Goal: Transaction & Acquisition: Purchase product/service

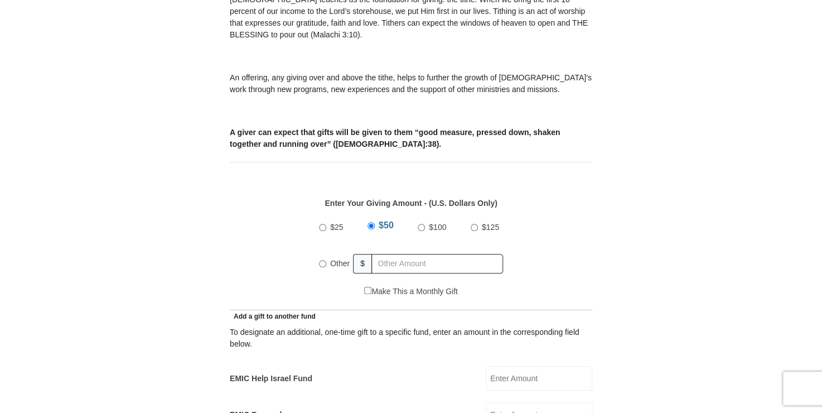
scroll to position [723, 0]
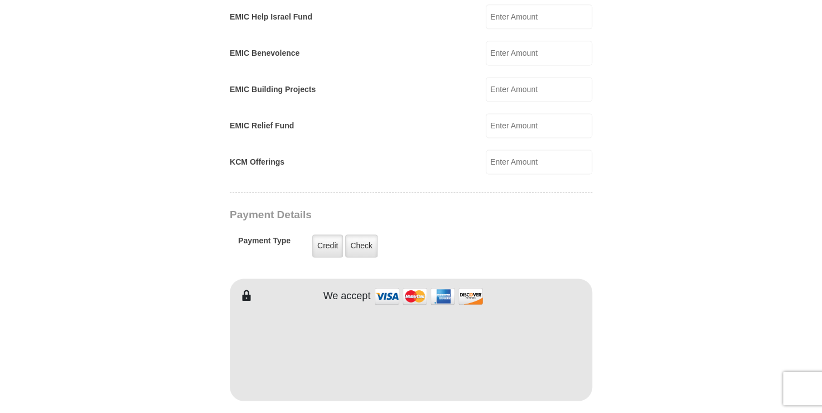
click at [514, 29] on input "EMIC Help Israel Fund" at bounding box center [539, 16] width 107 height 25
type input "200"
click at [325, 257] on label "Credit" at bounding box center [327, 245] width 31 height 23
click at [0, 0] on input "Credit" at bounding box center [0, 0] width 0 height 0
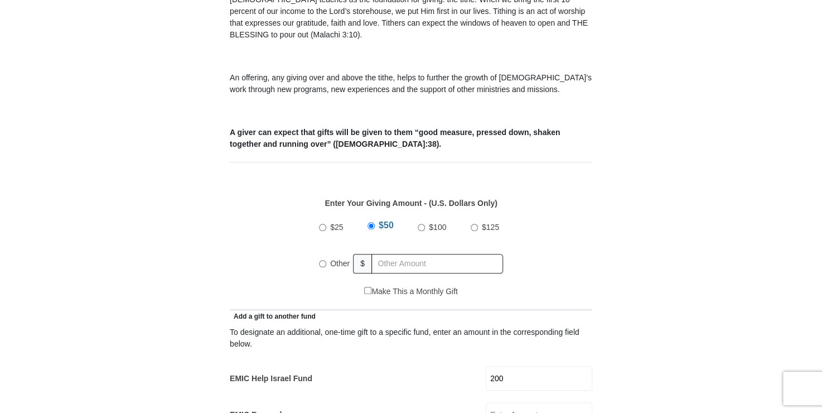
click at [321, 267] on input "Other" at bounding box center [322, 263] width 7 height 7
radio input "true"
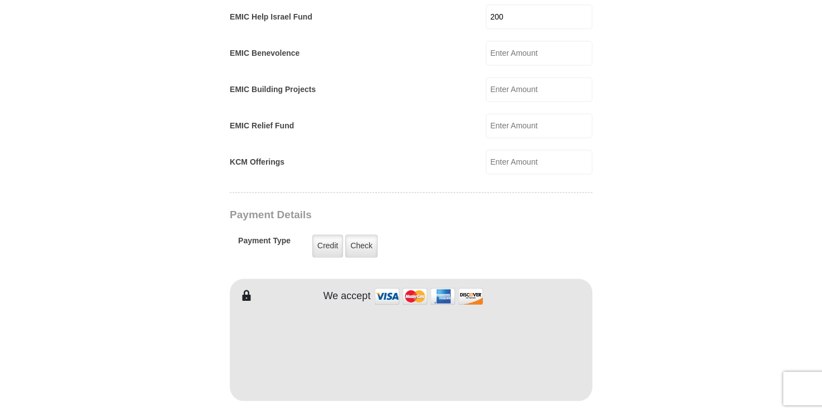
click at [509, 29] on input "200" at bounding box center [539, 16] width 107 height 25
type input "2"
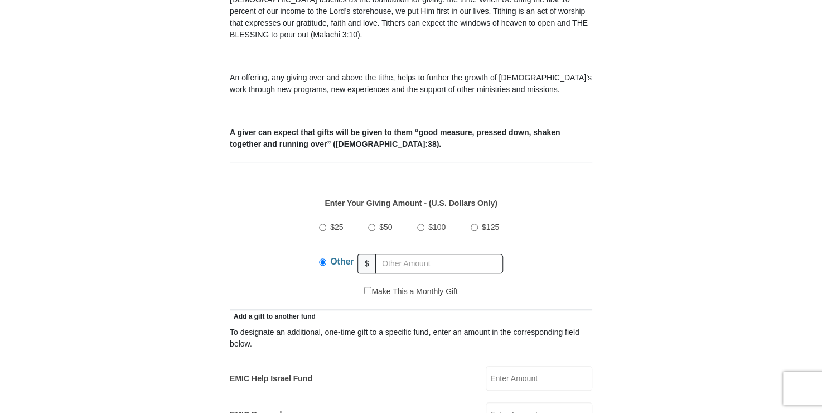
click at [417, 231] on input "$100" at bounding box center [420, 227] width 7 height 7
radio input "true"
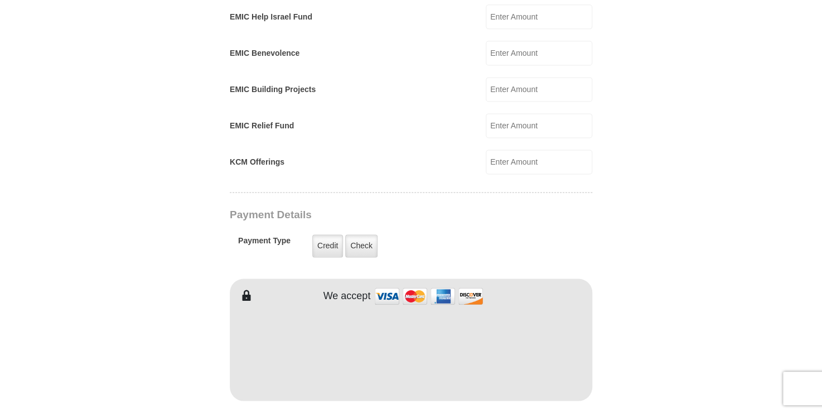
click at [500, 29] on input "EMIC Help Israel Fund" at bounding box center [539, 16] width 107 height 25
type input "100.00"
click at [325, 257] on label "Credit" at bounding box center [327, 245] width 31 height 23
click at [0, 0] on input "Credit" at bounding box center [0, 0] width 0 height 0
drag, startPoint x: 821, startPoint y: 189, endPoint x: 828, endPoint y: 214, distance: 26.0
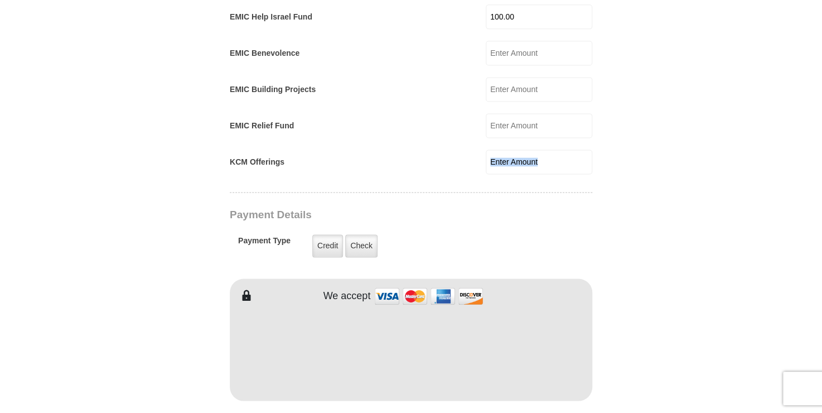
click at [822, 214] on html "[GEOGRAPHIC_DATA][DEMOGRAPHIC_DATA] Online Giving Because of gifts like yours, …" at bounding box center [411, 298] width 822 height 2043
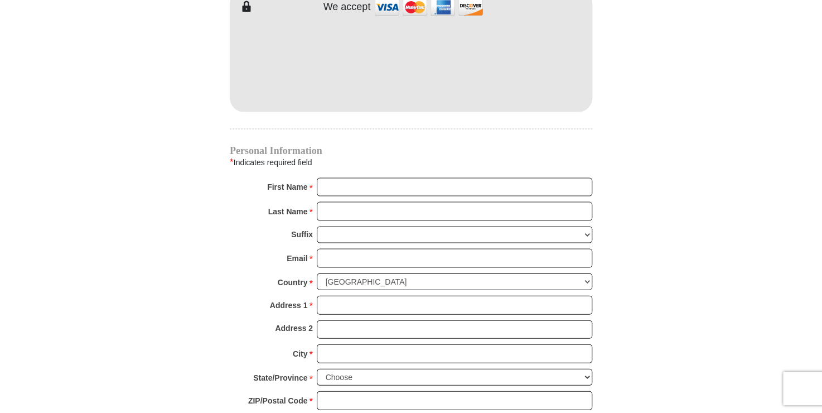
scroll to position [1022, 0]
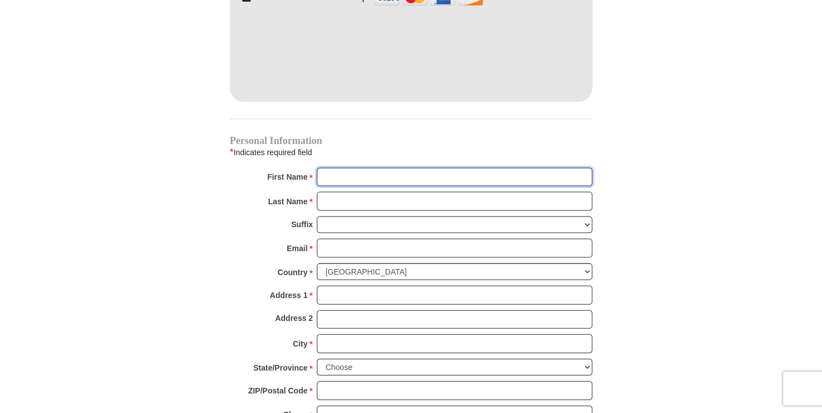
click at [383, 186] on input "First Name *" at bounding box center [455, 176] width 276 height 19
type input "[PERSON_NAME]"
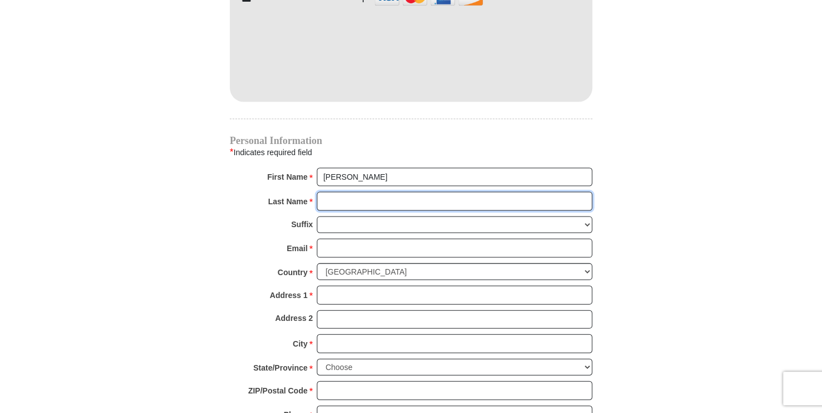
click at [421, 210] on input "Last Name *" at bounding box center [455, 200] width 276 height 19
type input "Ware"
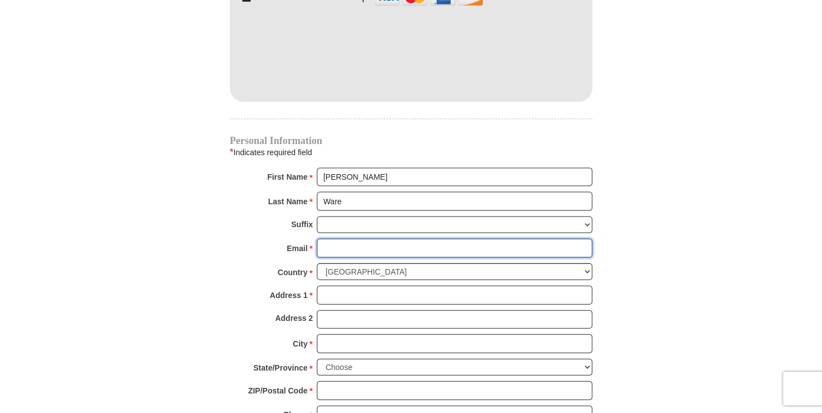
click at [392, 257] on input "Email *" at bounding box center [455, 247] width 276 height 19
type input "[EMAIL_ADDRESS][DOMAIN_NAME]"
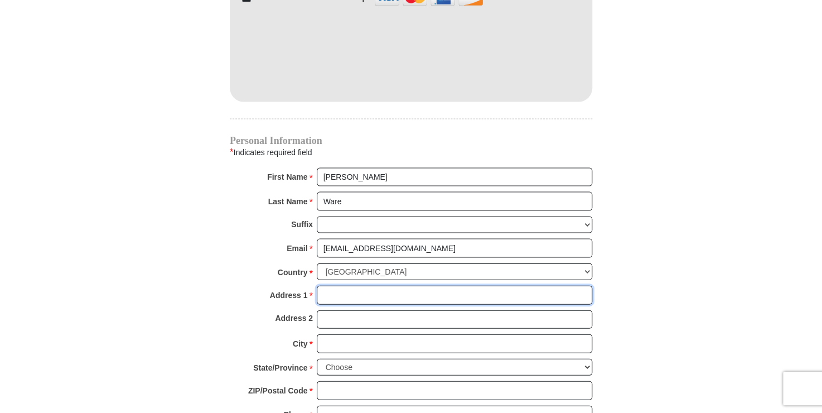
click at [381, 304] on input "Address 1 *" at bounding box center [455, 294] width 276 height 19
type input "[STREET_ADDRESS]"
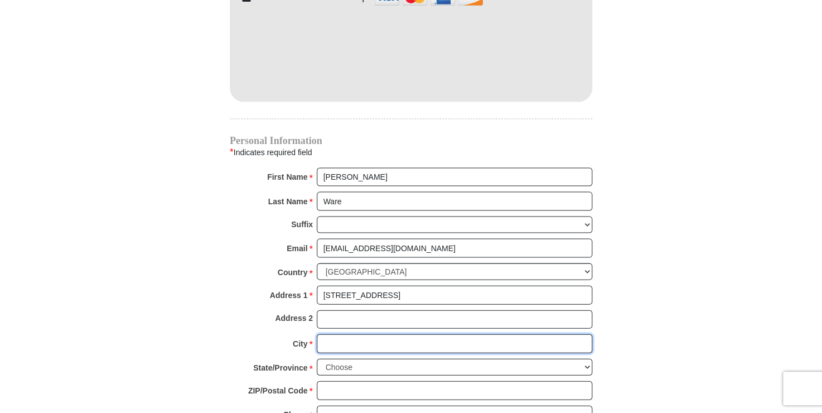
type input "[GEOGRAPHIC_DATA]"
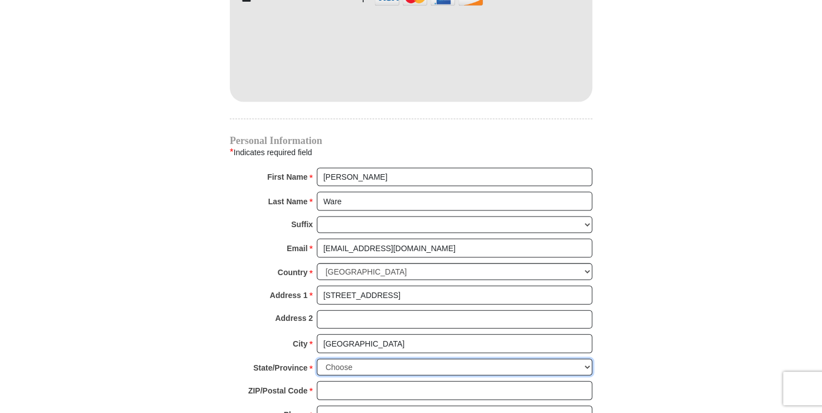
select select "[GEOGRAPHIC_DATA]"
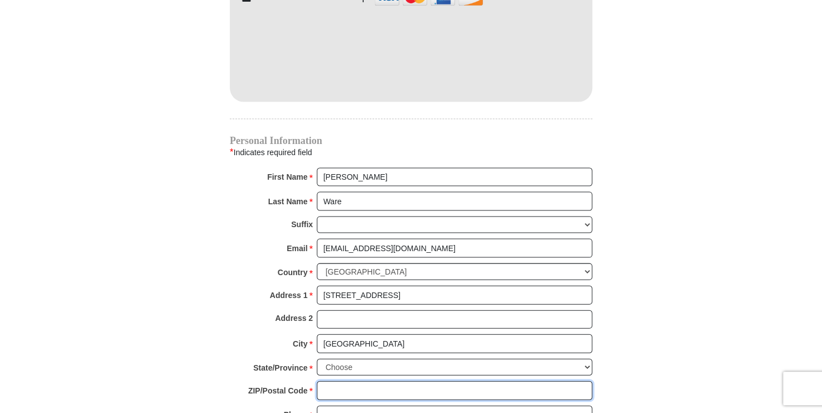
type input "75216"
type input "9727626770"
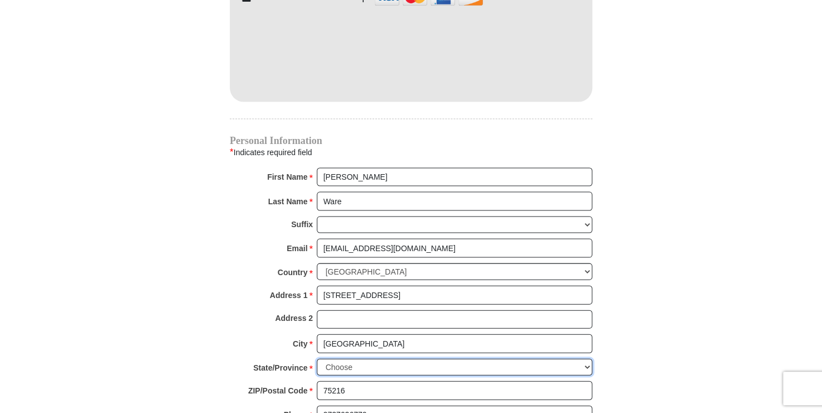
click at [585, 376] on select "Choose [US_STATE] [US_STATE] [US_STATE] [US_STATE] [US_STATE] Armed Forces Amer…" at bounding box center [455, 366] width 276 height 17
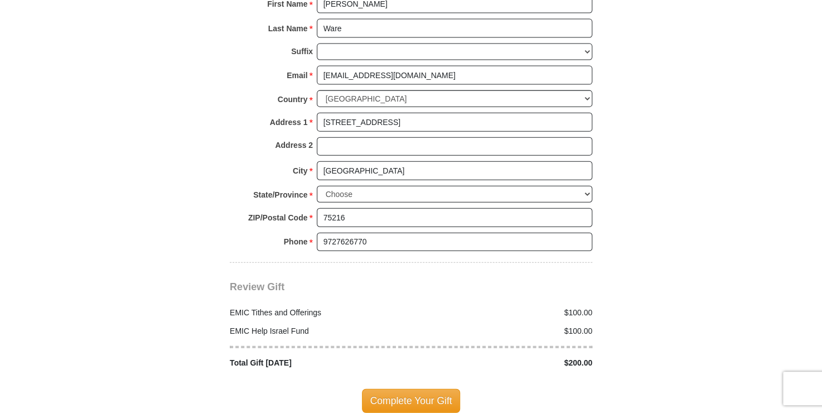
scroll to position [1556, 0]
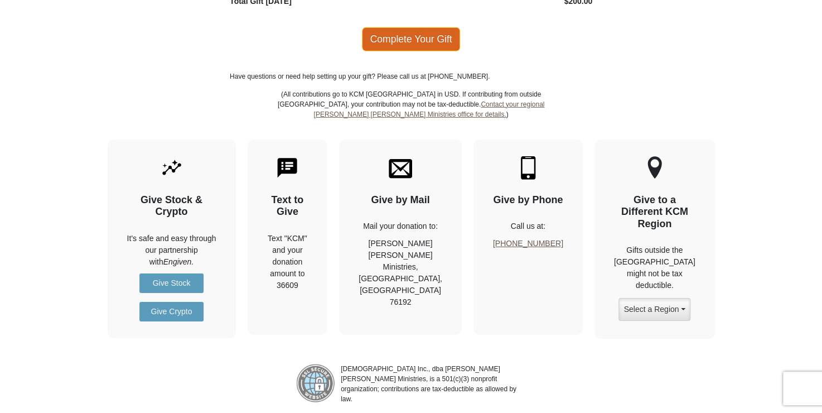
click at [420, 51] on span "Complete Your Gift" at bounding box center [411, 38] width 99 height 23
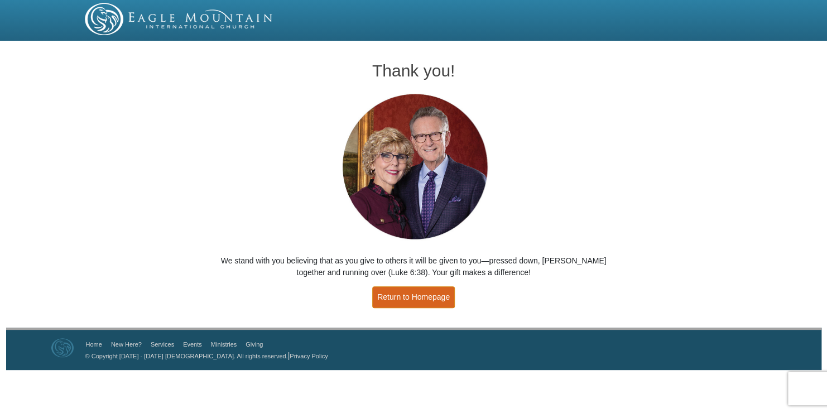
click at [424, 299] on link "Return to Homepage" at bounding box center [413, 297] width 83 height 22
